Goal: Task Accomplishment & Management: Use online tool/utility

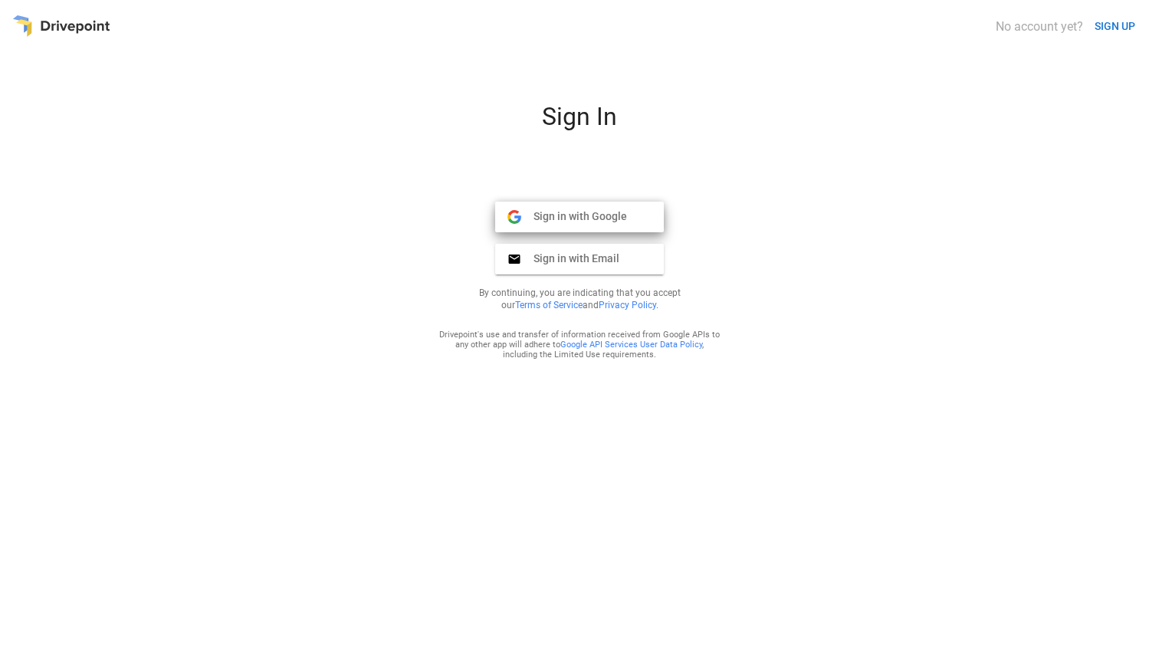
click at [608, 216] on span "Sign in with Google" at bounding box center [574, 216] width 106 height 14
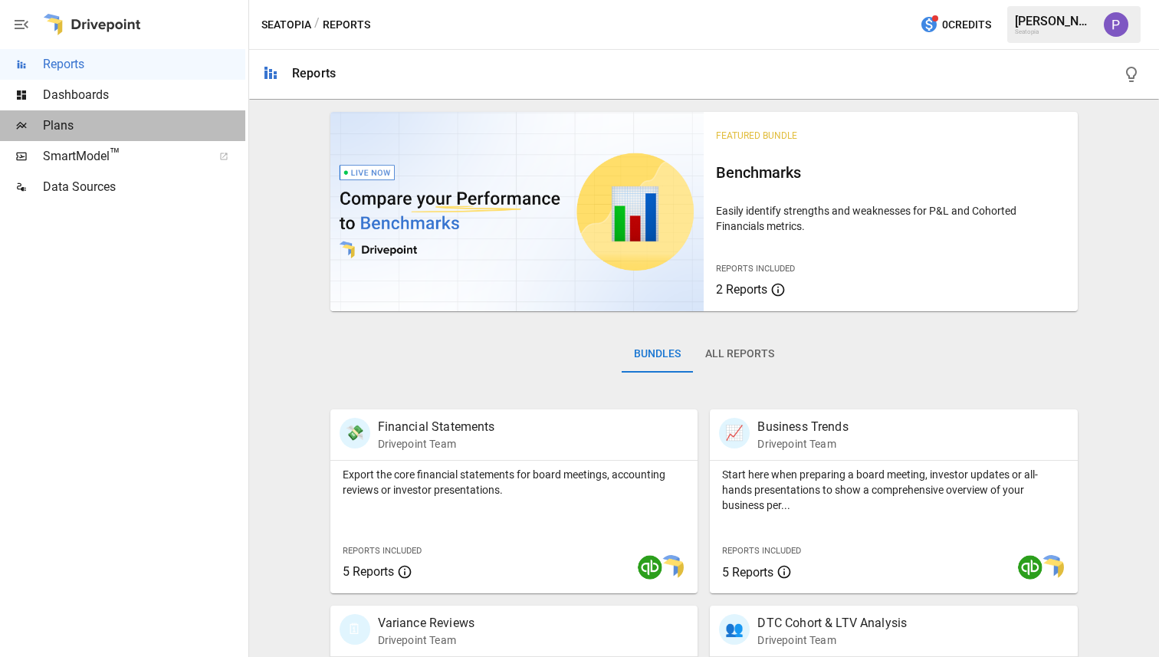
click at [122, 111] on div "Plans" at bounding box center [122, 125] width 245 height 31
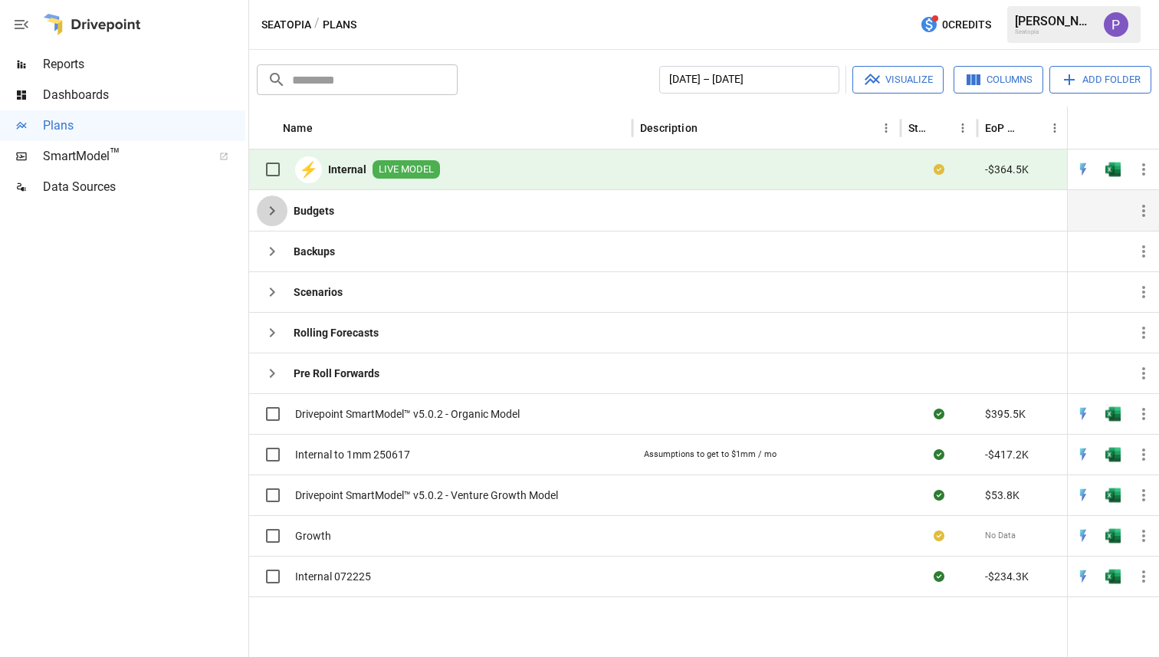
click at [277, 211] on icon "button" at bounding box center [272, 211] width 18 height 18
click at [391, 486] on div "Drivepoint SmartModel™ v5.0.2 - Venture Growth Model" at bounding box center [407, 495] width 301 height 32
click at [313, 538] on span "Growth" at bounding box center [313, 535] width 36 height 15
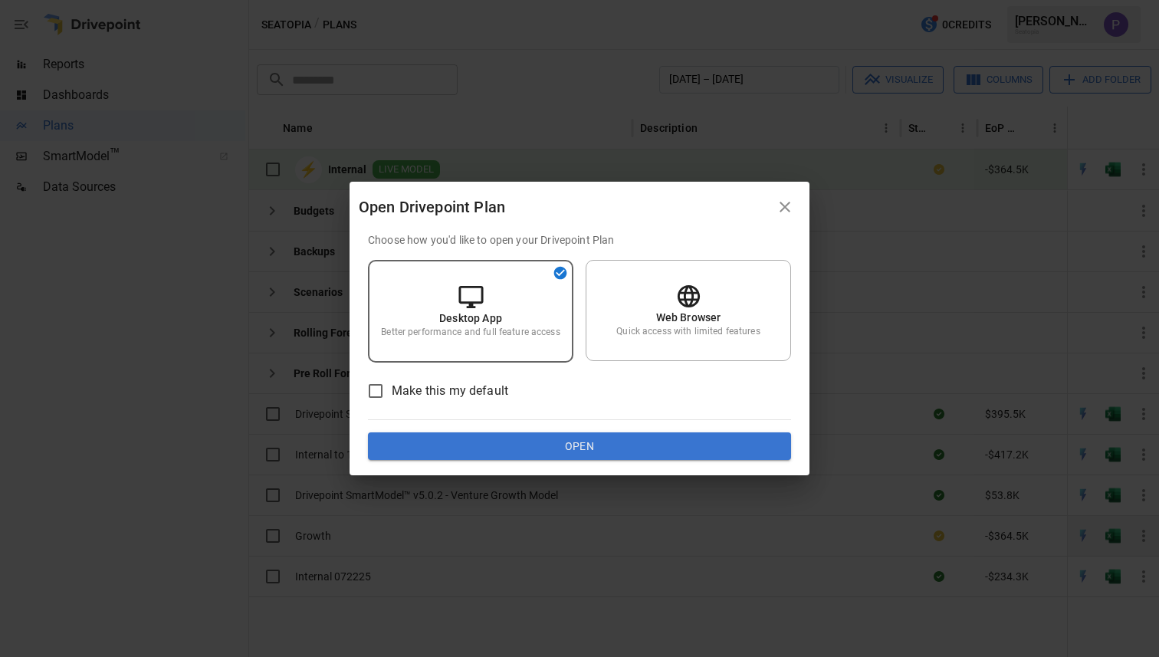
click at [313, 538] on div "Open Drivepoint Plan Choose how you'd like to open your Drivepoint Plan Desktop…" at bounding box center [579, 328] width 1159 height 657
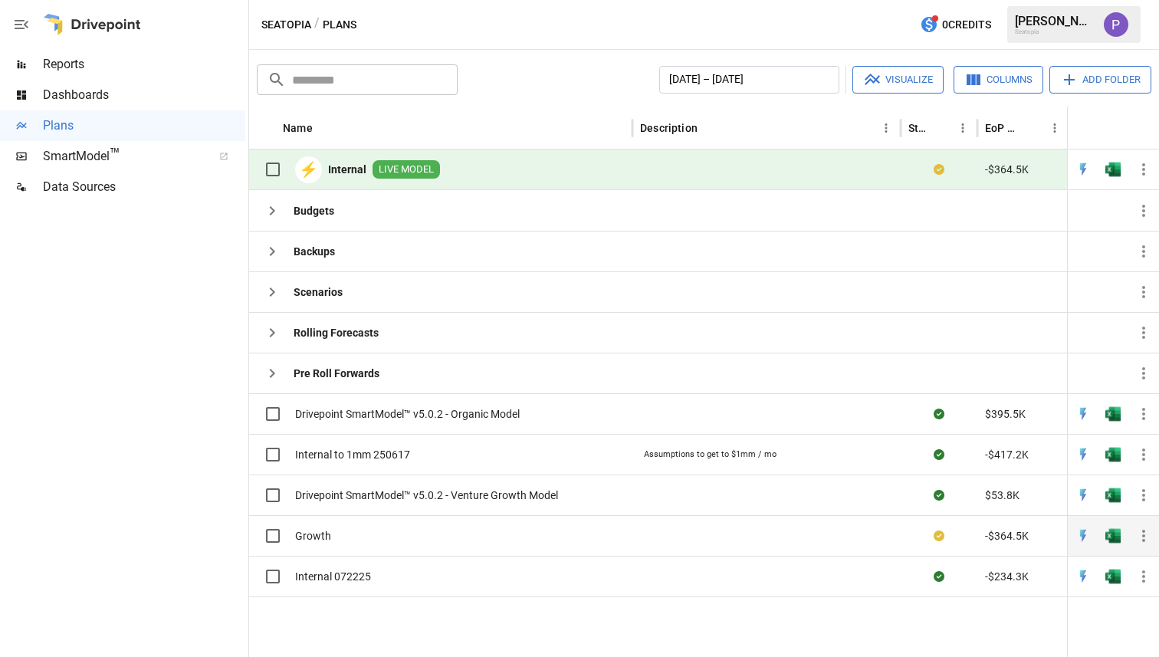
click at [313, 538] on span "Growth" at bounding box center [313, 535] width 36 height 15
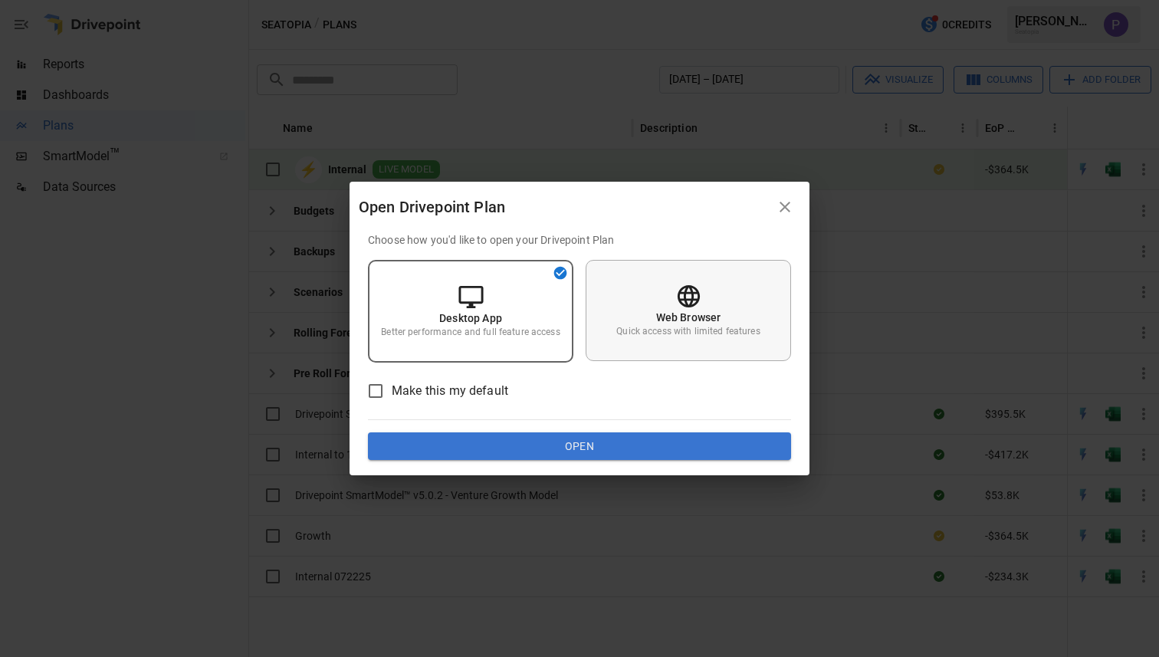
click at [620, 308] on div "Web Browser Quick access with limited features" at bounding box center [688, 310] width 205 height 101
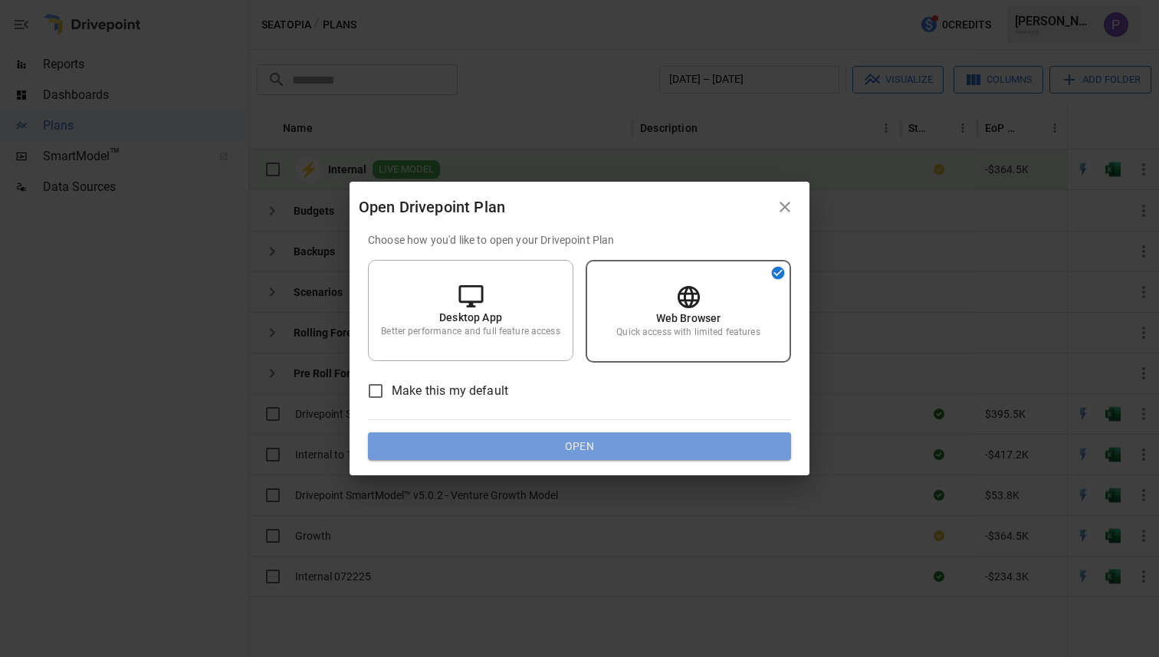
click at [607, 435] on button "Open" at bounding box center [579, 446] width 423 height 28
